Goal: Information Seeking & Learning: Learn about a topic

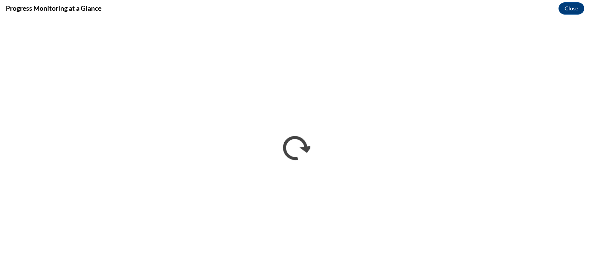
scroll to position [278, 0]
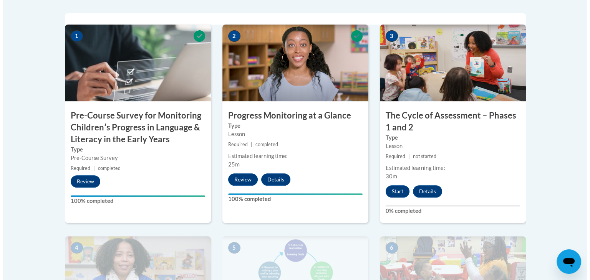
scroll to position [283, 0]
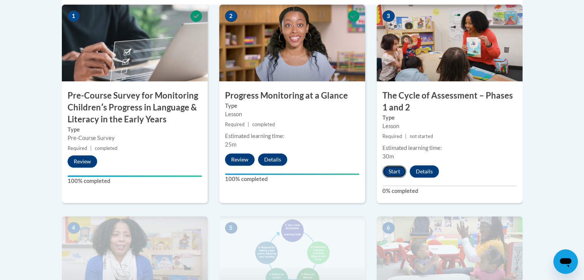
click at [390, 169] on button "Start" at bounding box center [395, 172] width 24 height 12
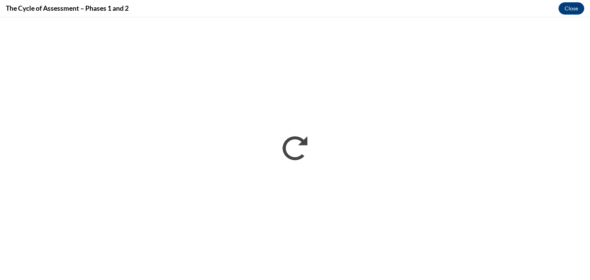
scroll to position [0, 0]
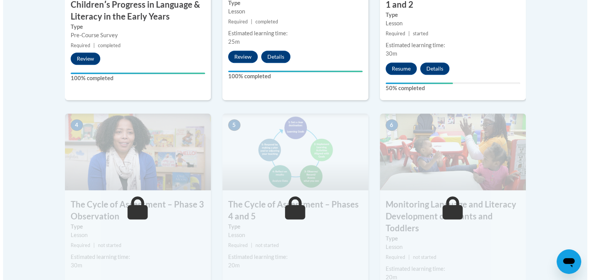
scroll to position [387, 0]
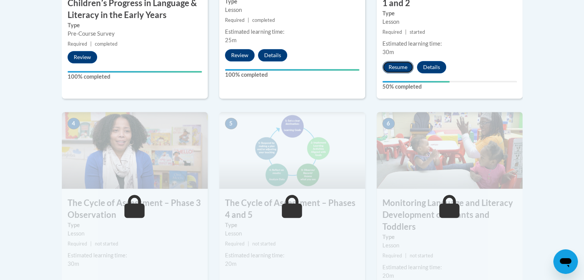
click at [401, 69] on button "Resume" at bounding box center [398, 67] width 31 height 12
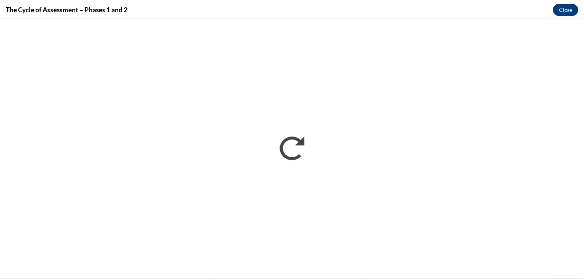
scroll to position [0, 0]
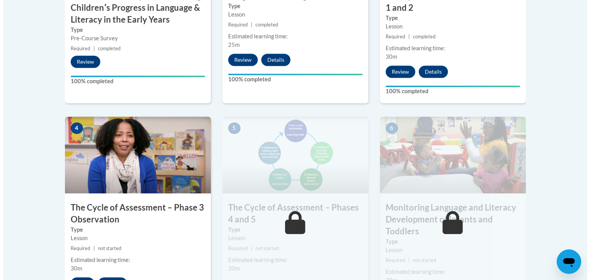
scroll to position [393, 0]
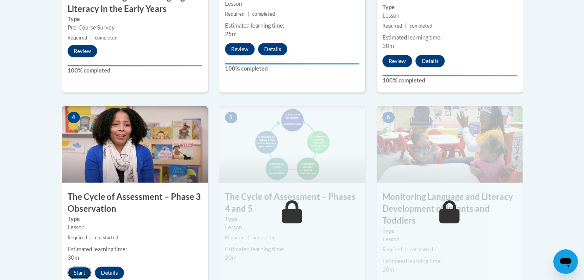
click at [78, 272] on button "Start" at bounding box center [80, 273] width 24 height 12
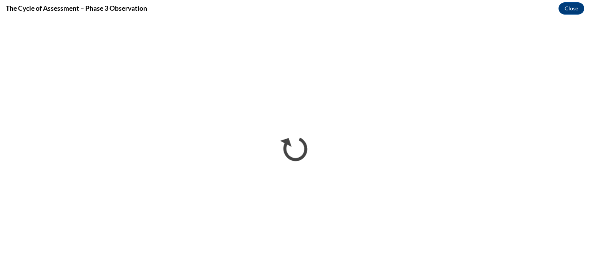
scroll to position [0, 0]
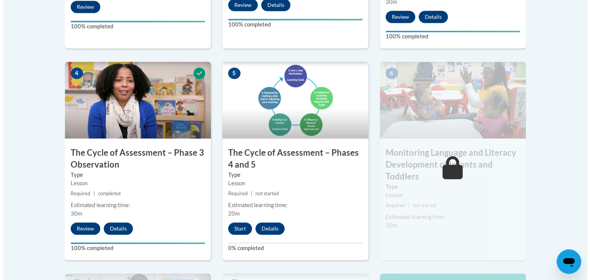
scroll to position [442, 0]
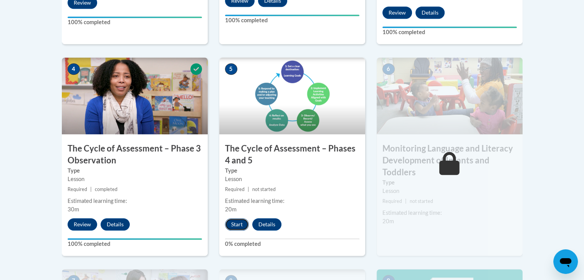
click at [237, 226] on button "Start" at bounding box center [237, 225] width 24 height 12
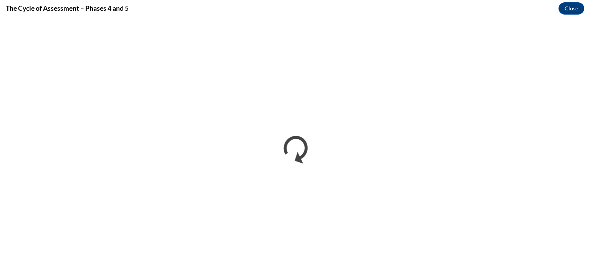
scroll to position [0, 0]
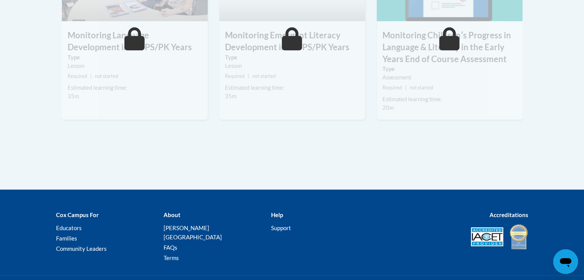
scroll to position [804, 0]
